Goal: Information Seeking & Learning: Learn about a topic

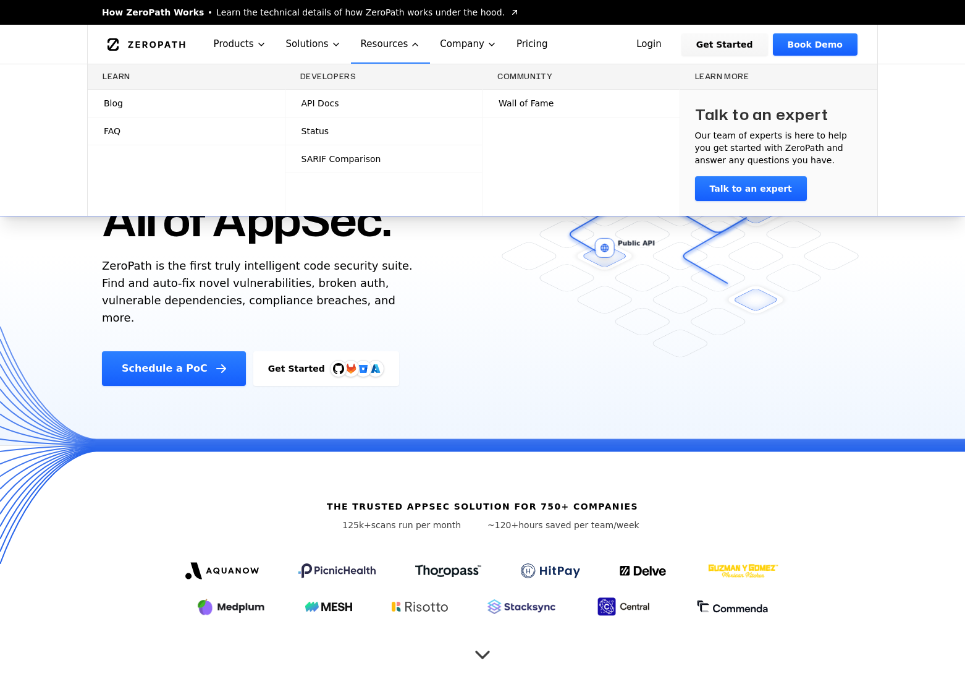
click at [179, 114] on link "Blog" at bounding box center [186, 103] width 197 height 27
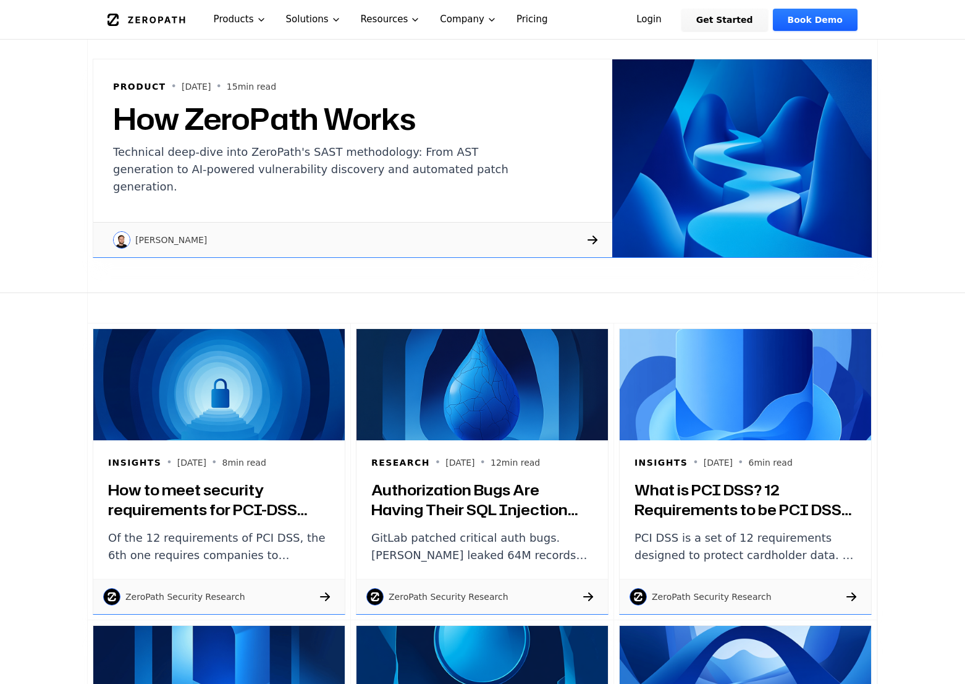
scroll to position [185, 0]
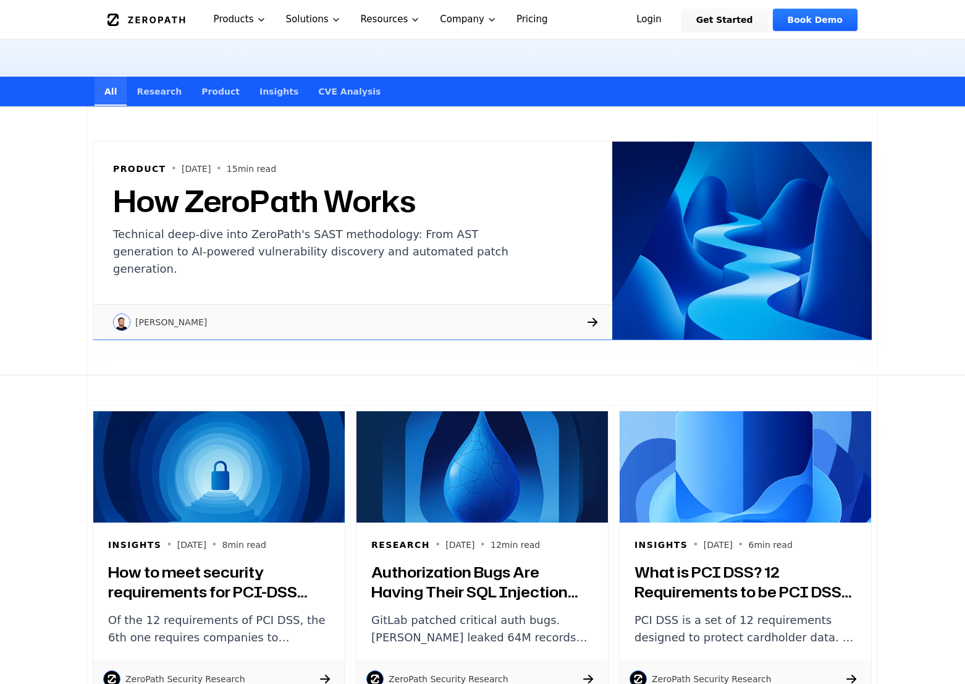
click at [148, 91] on link "Research" at bounding box center [159, 91] width 65 height 29
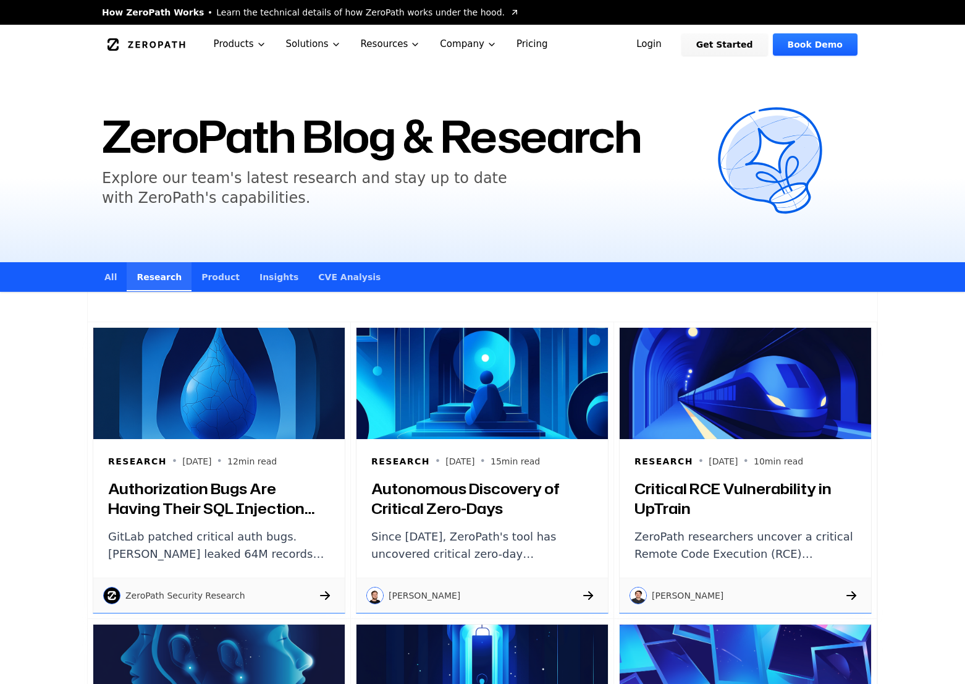
click at [229, 283] on link "Product" at bounding box center [221, 276] width 58 height 29
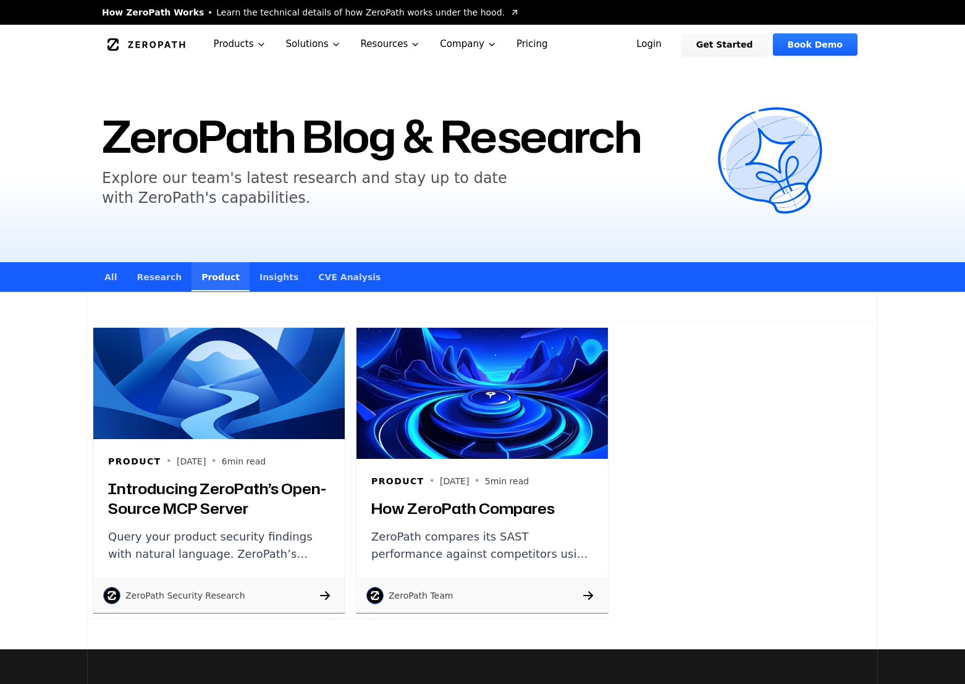
click at [271, 288] on link "Insights" at bounding box center [279, 276] width 59 height 29
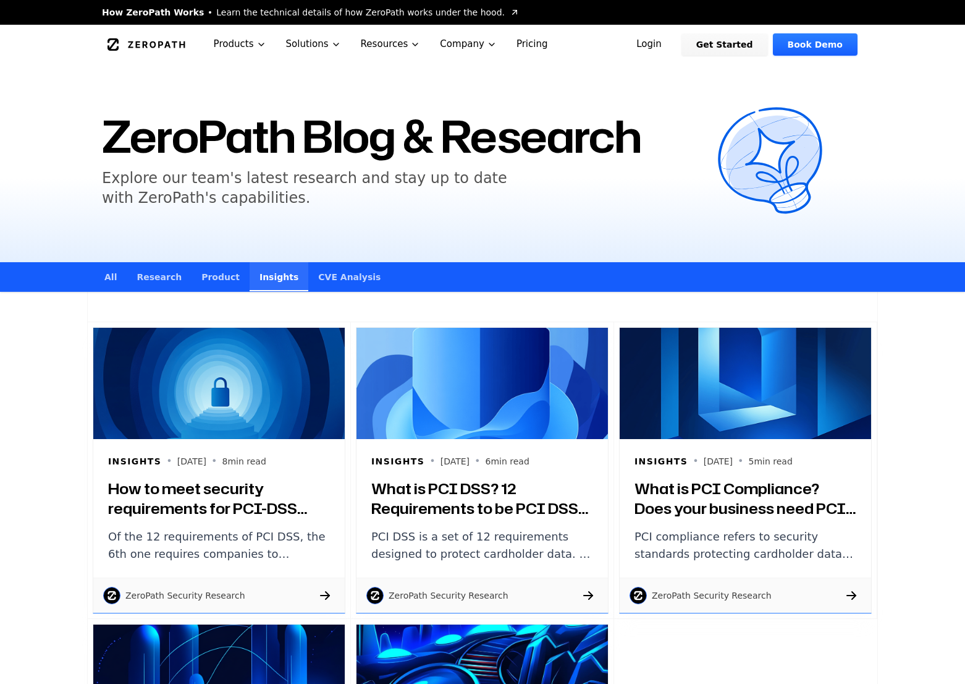
click at [327, 277] on link "CVE Analysis" at bounding box center [349, 276] width 82 height 29
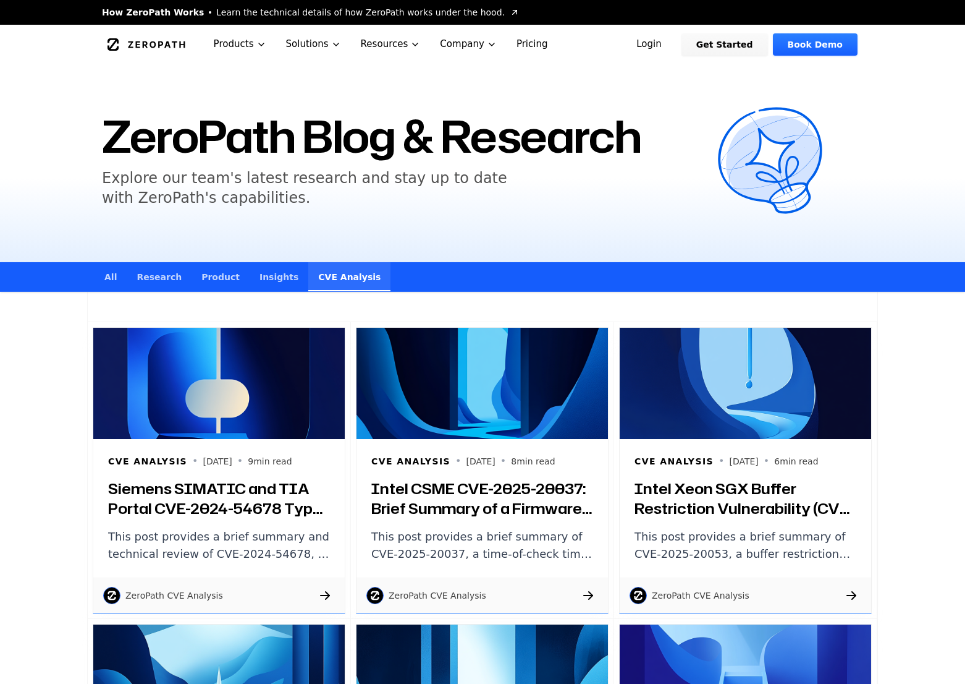
click at [127, 286] on link "Research" at bounding box center [159, 276] width 65 height 29
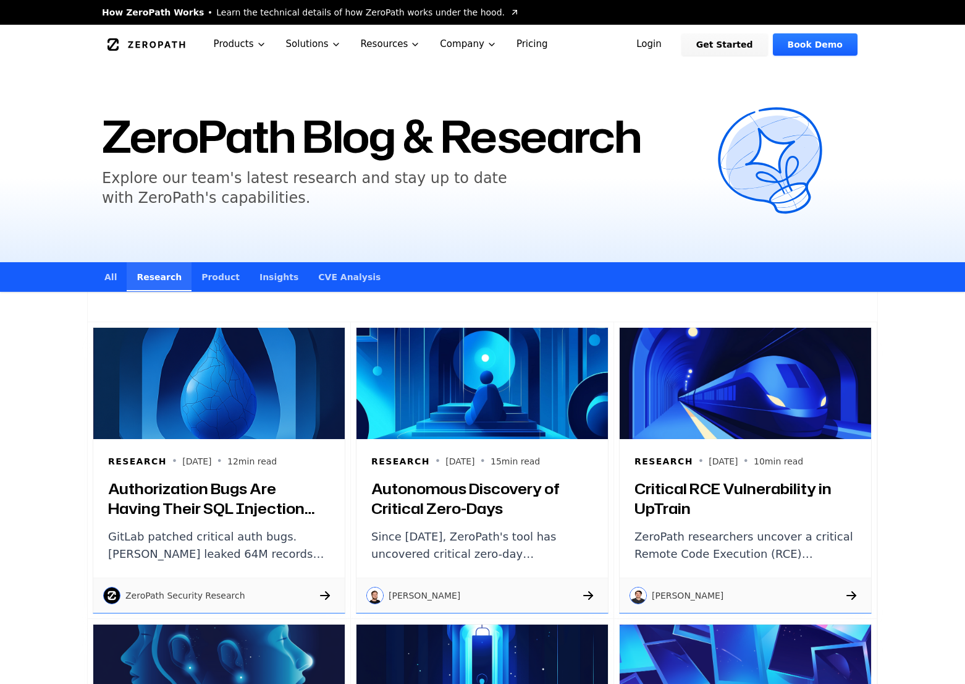
click at [105, 286] on link "All" at bounding box center [111, 276] width 32 height 29
